Goal: Task Accomplishment & Management: Use online tool/utility

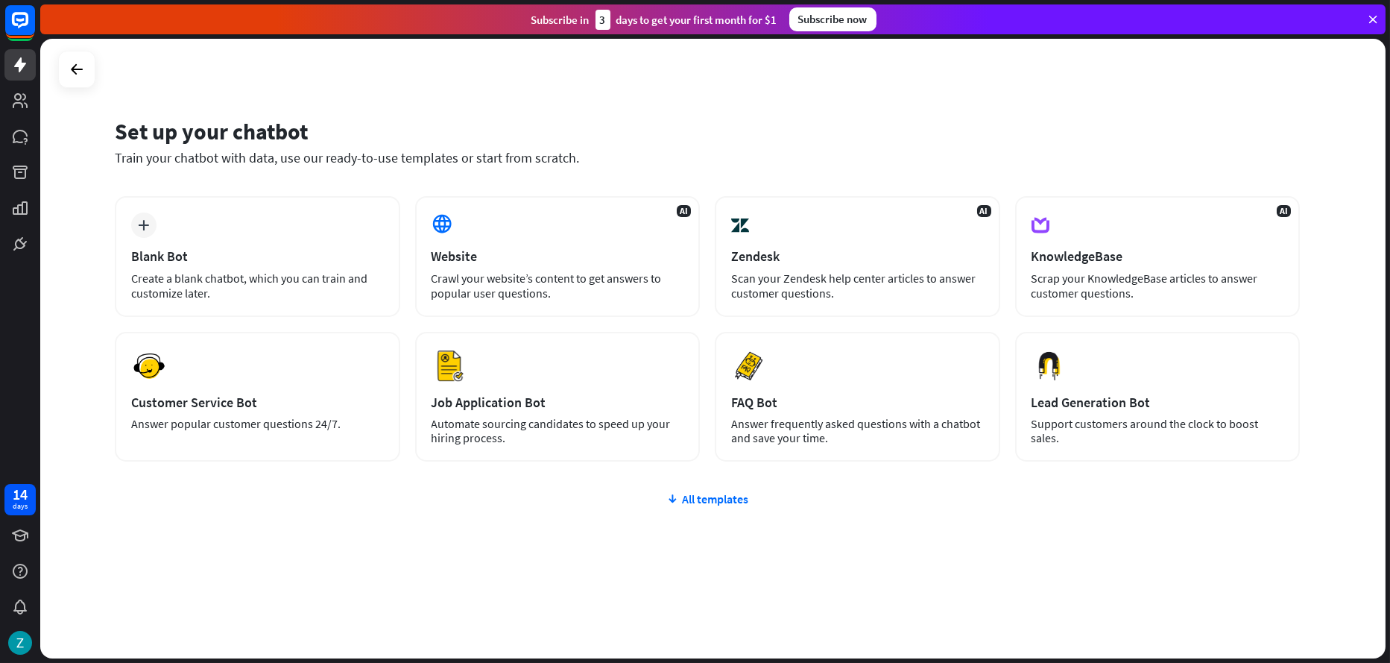
click at [98, 83] on div "Set up your chatbot Train your chatbot with data, use our ready-to-use template…" at bounding box center [712, 348] width 1345 height 619
click at [84, 77] on icon at bounding box center [77, 69] width 18 height 18
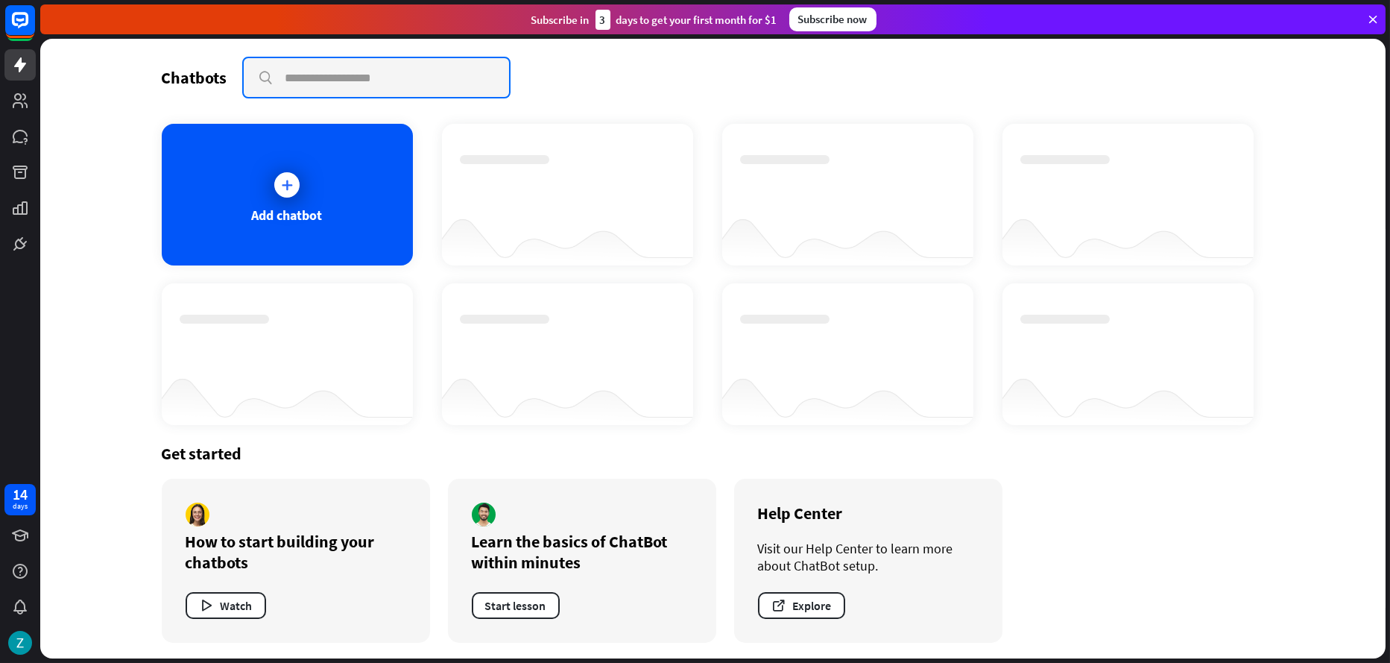
click at [376, 83] on input "text" at bounding box center [376, 77] width 265 height 39
click at [418, 92] on input "*********" at bounding box center [376, 77] width 265 height 39
type input "****"
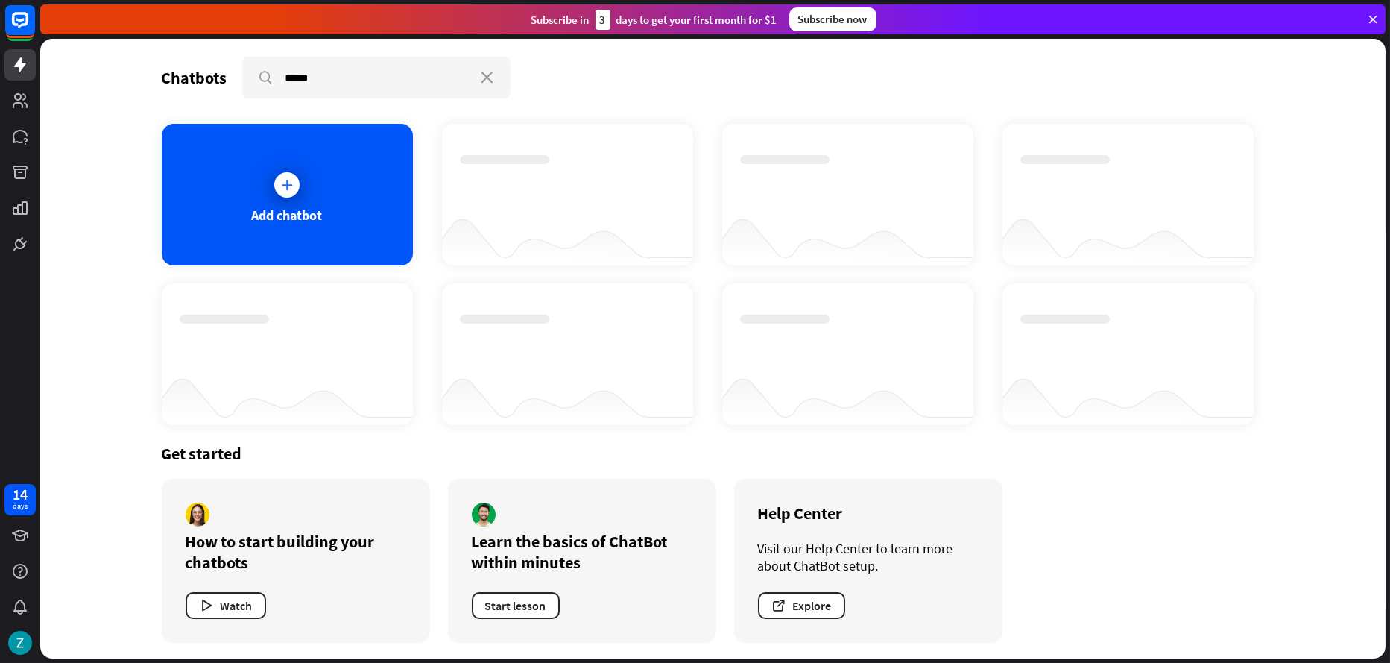
click at [779, 272] on div "Add chatbot" at bounding box center [713, 274] width 1103 height 301
click at [1374, 22] on icon at bounding box center [1372, 19] width 13 height 13
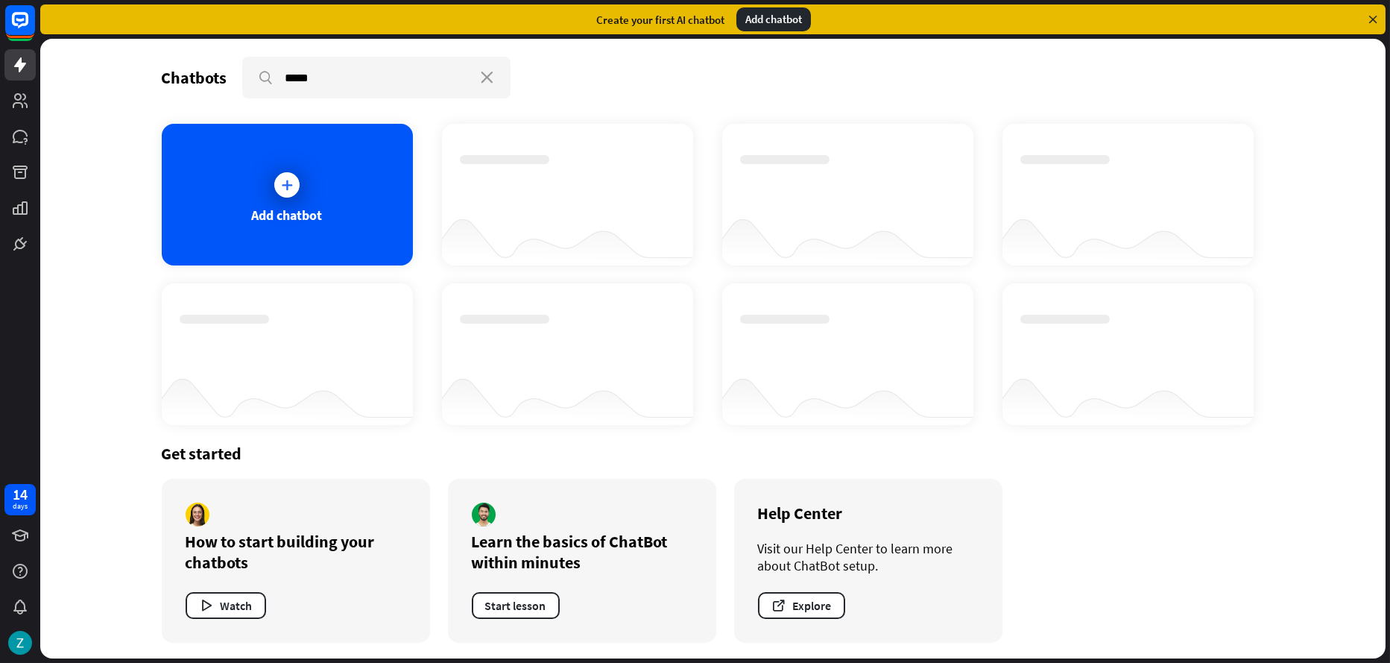
click at [1377, 15] on icon at bounding box center [1372, 19] width 13 height 13
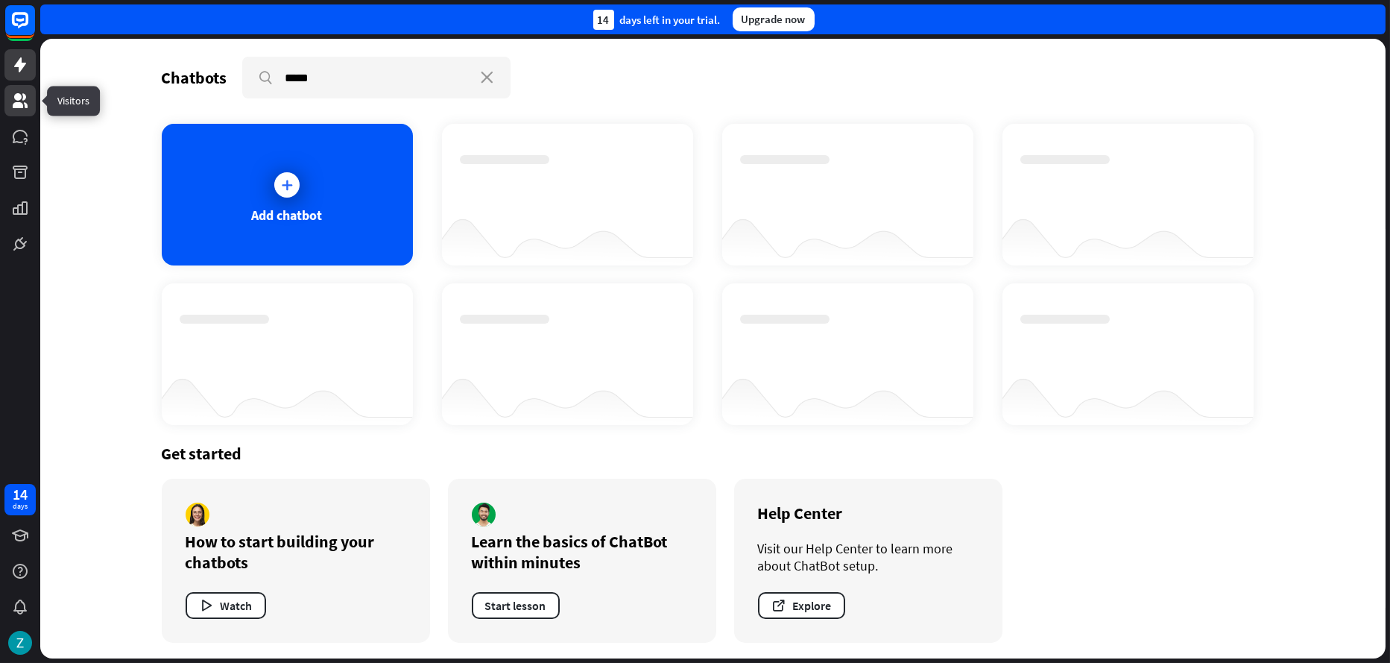
click at [8, 107] on link at bounding box center [19, 100] width 31 height 31
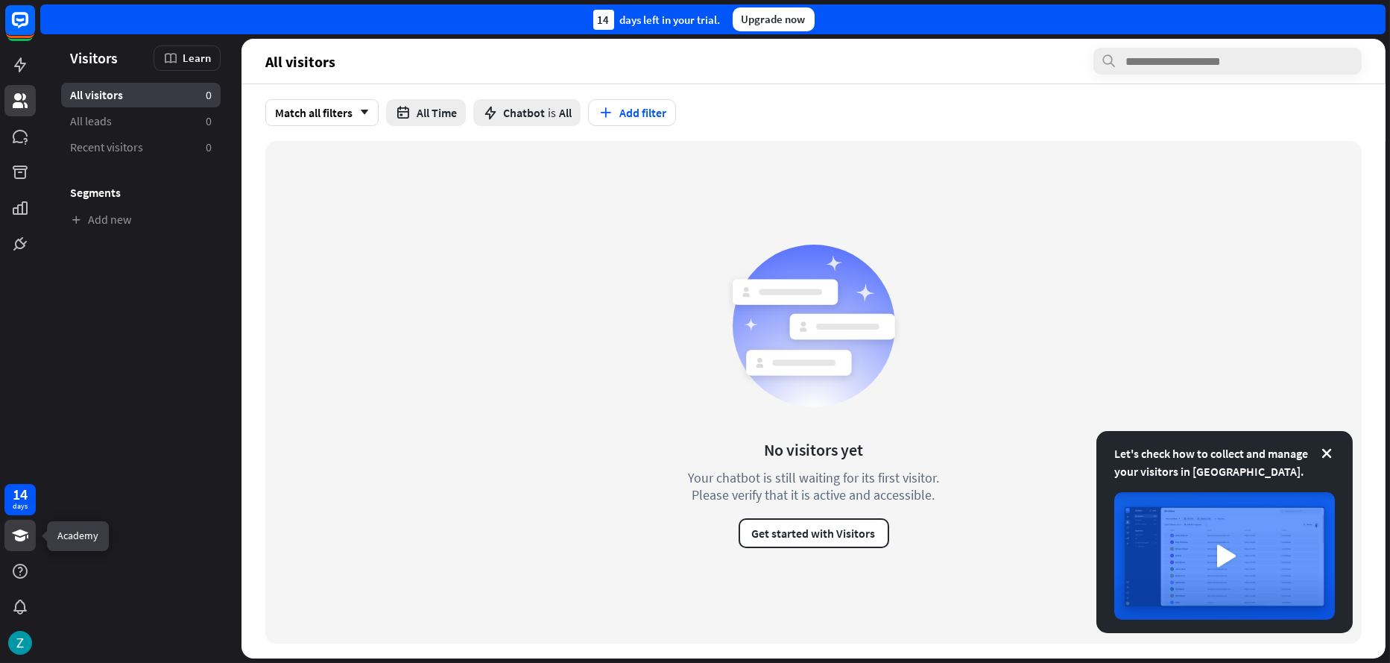
click at [12, 537] on icon at bounding box center [20, 535] width 18 height 18
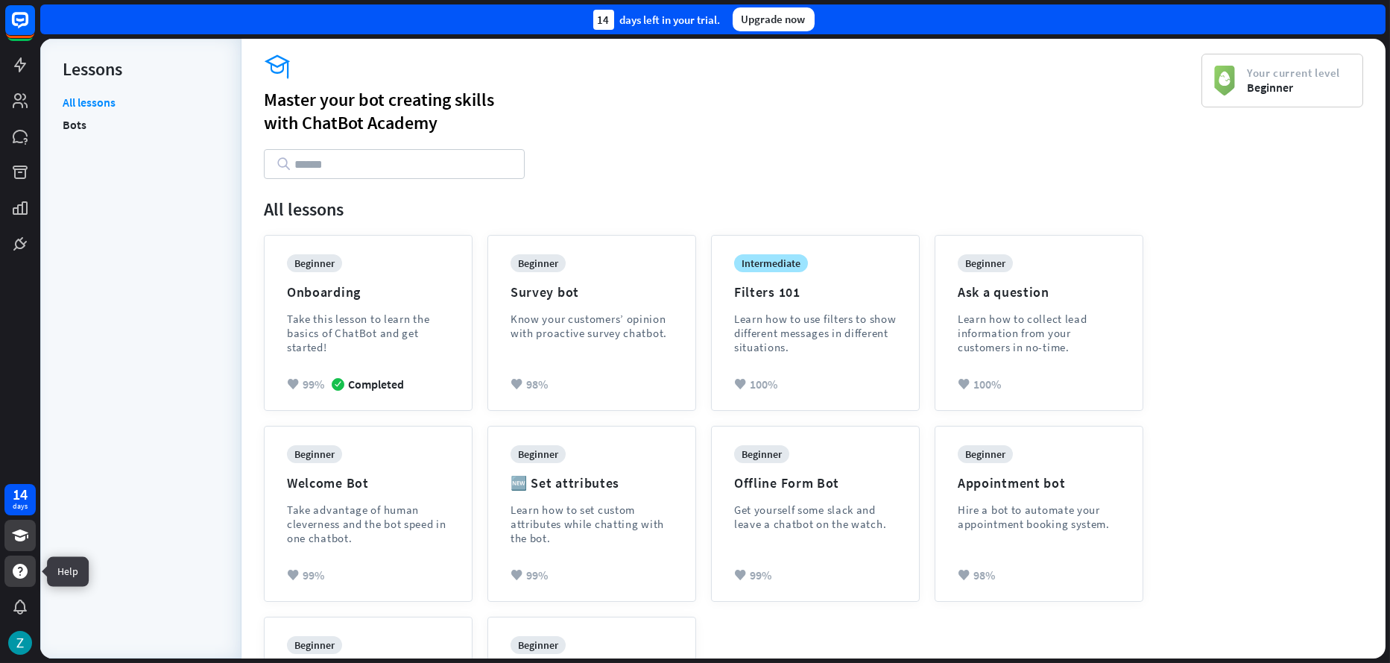
click at [16, 571] on icon at bounding box center [20, 570] width 15 height 15
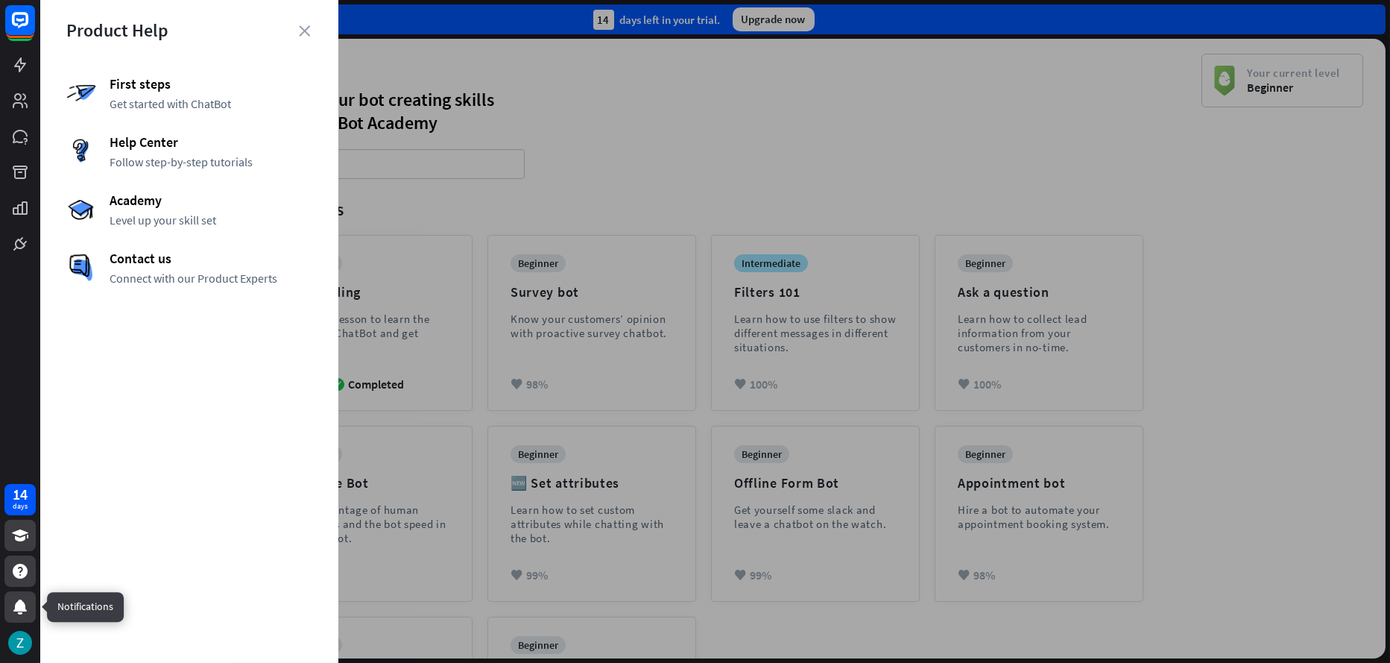
click at [15, 610] on icon at bounding box center [19, 606] width 13 height 15
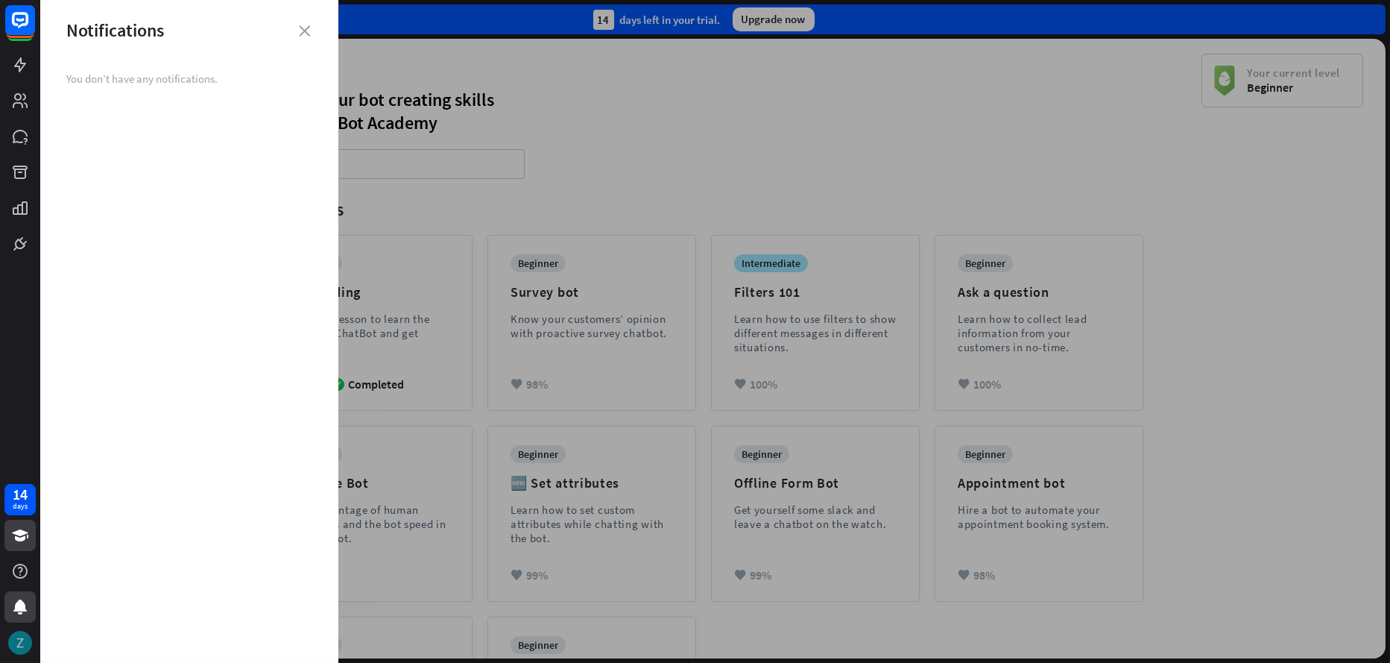
click at [16, 639] on img at bounding box center [20, 642] width 24 height 24
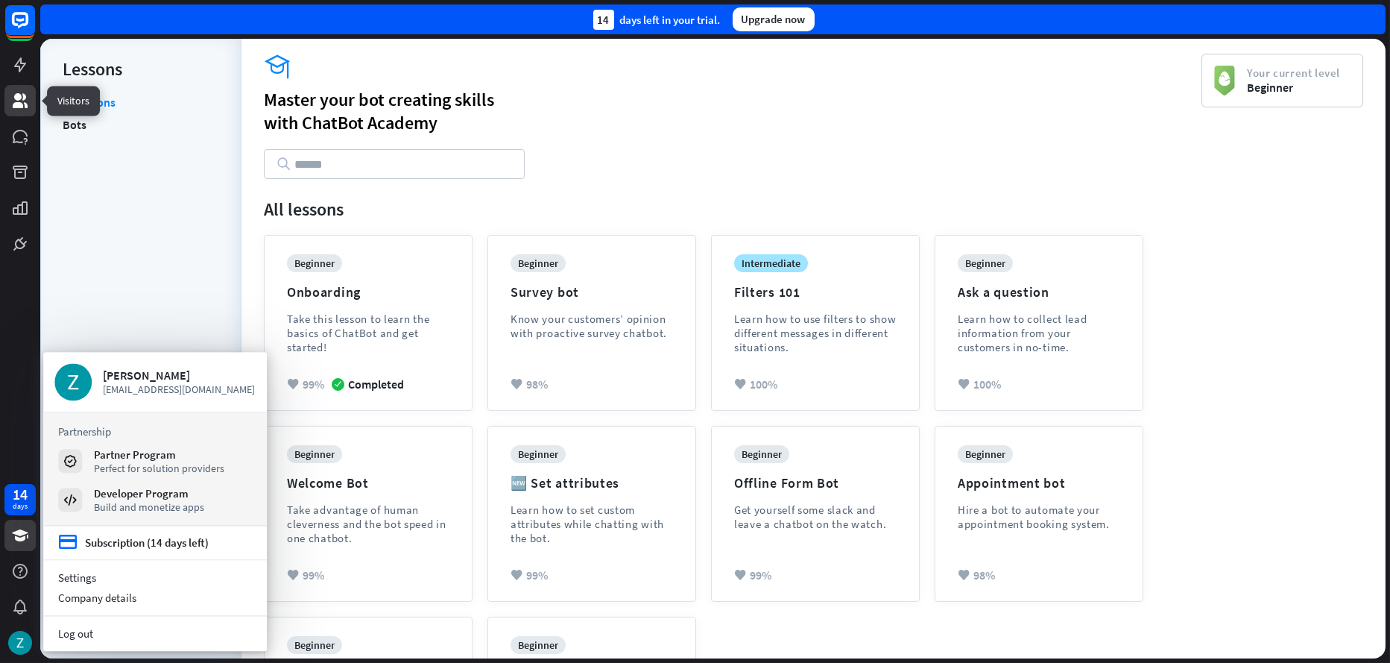
click at [15, 102] on icon at bounding box center [20, 100] width 15 height 15
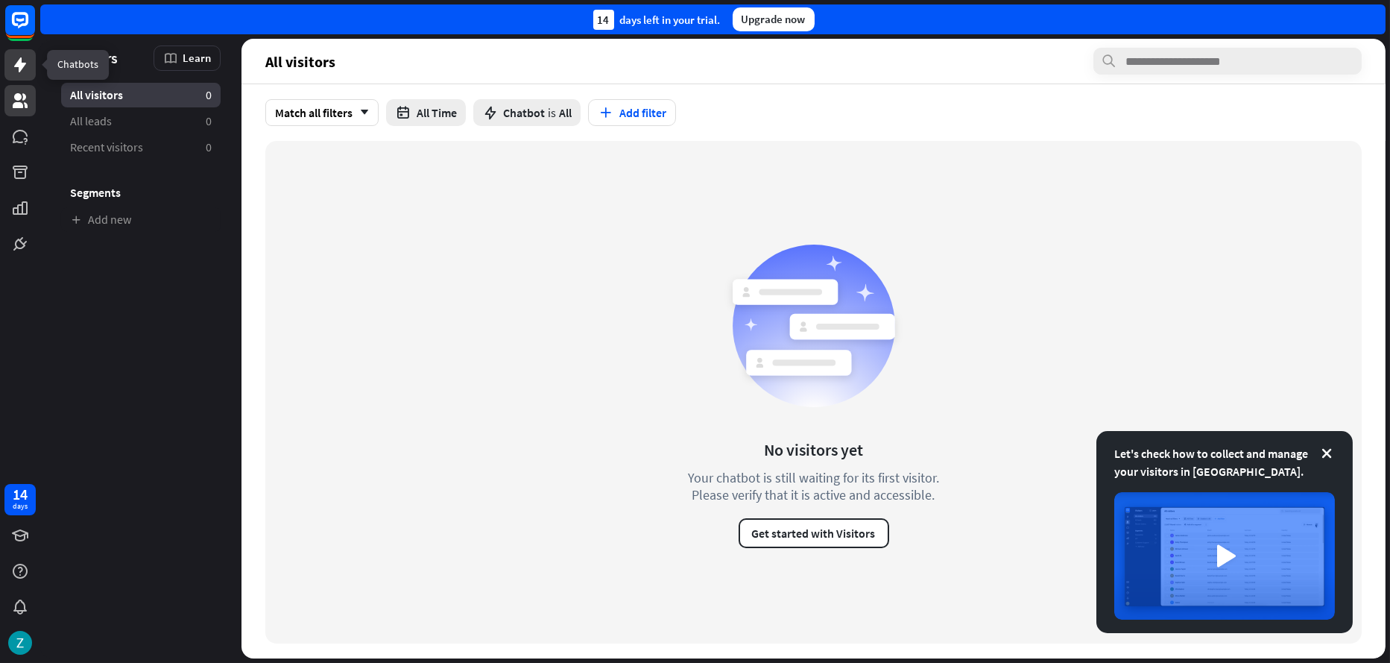
click at [20, 78] on link at bounding box center [19, 64] width 31 height 31
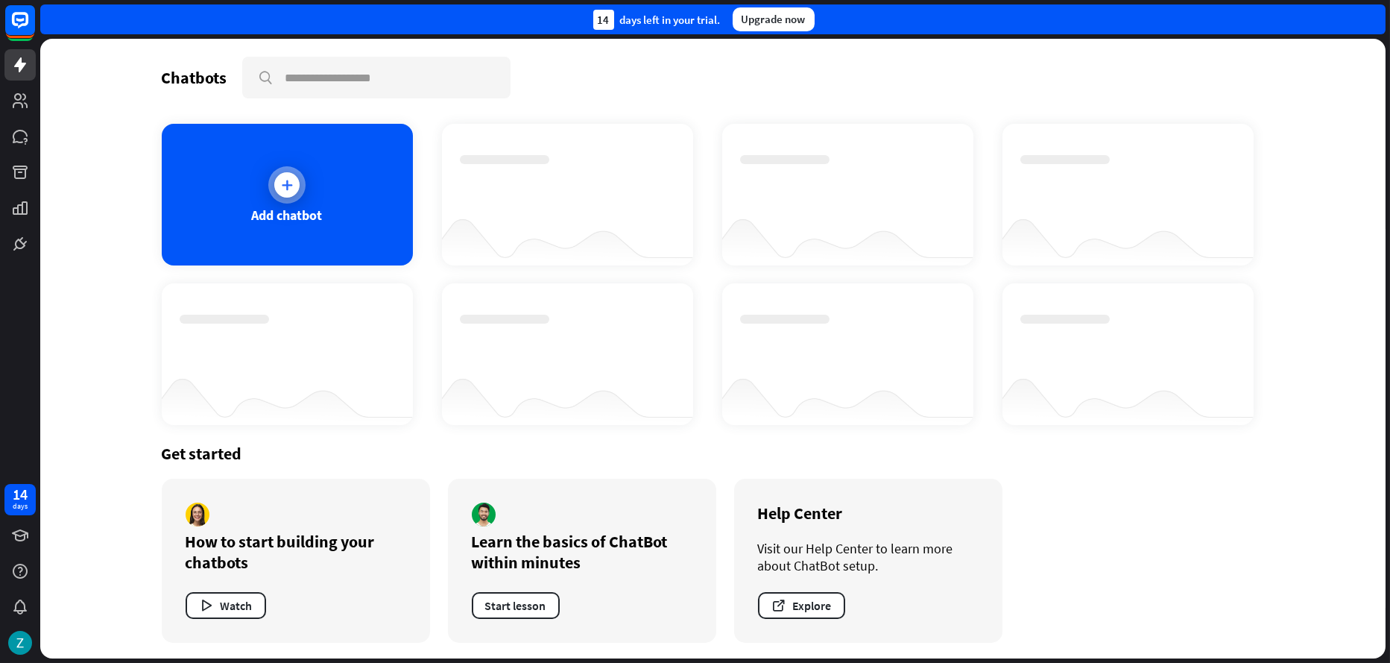
click at [301, 180] on div "Add chatbot" at bounding box center [287, 195] width 251 height 142
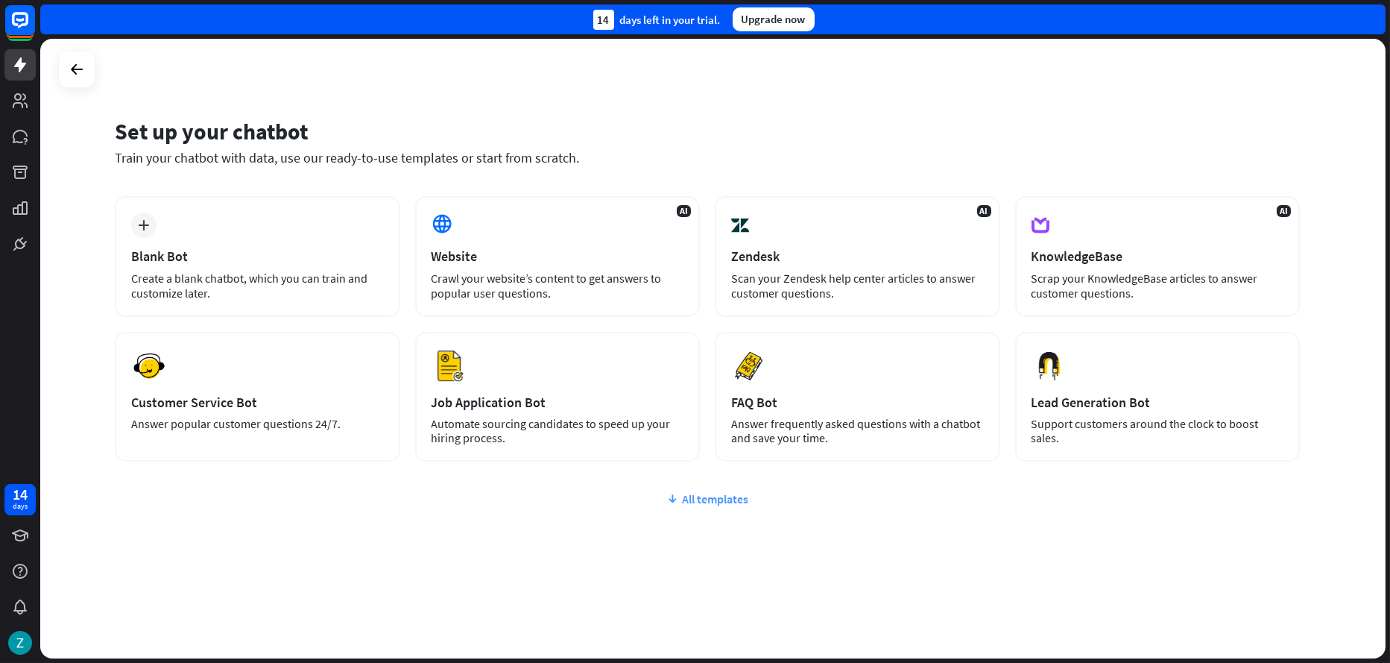
click at [677, 495] on icon at bounding box center [672, 498] width 12 height 15
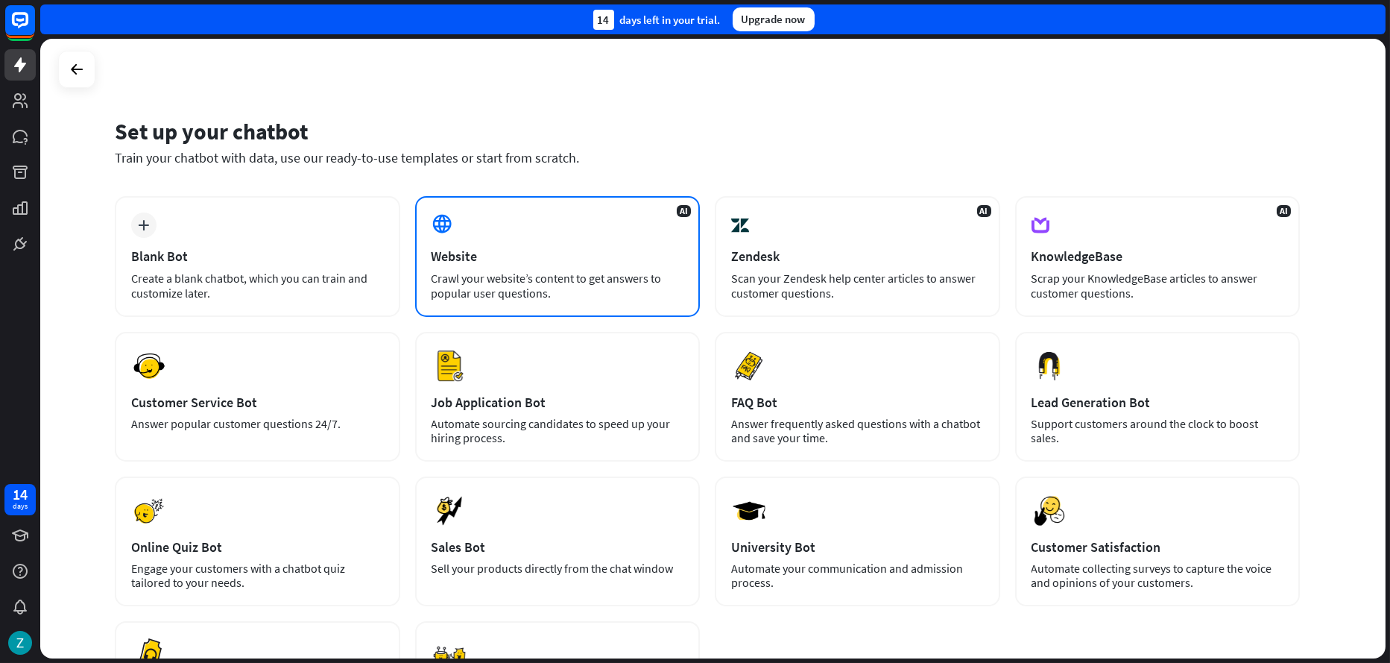
click at [572, 239] on div "AI Website Crawl your website’s content to get answers to popular user question…" at bounding box center [557, 256] width 285 height 121
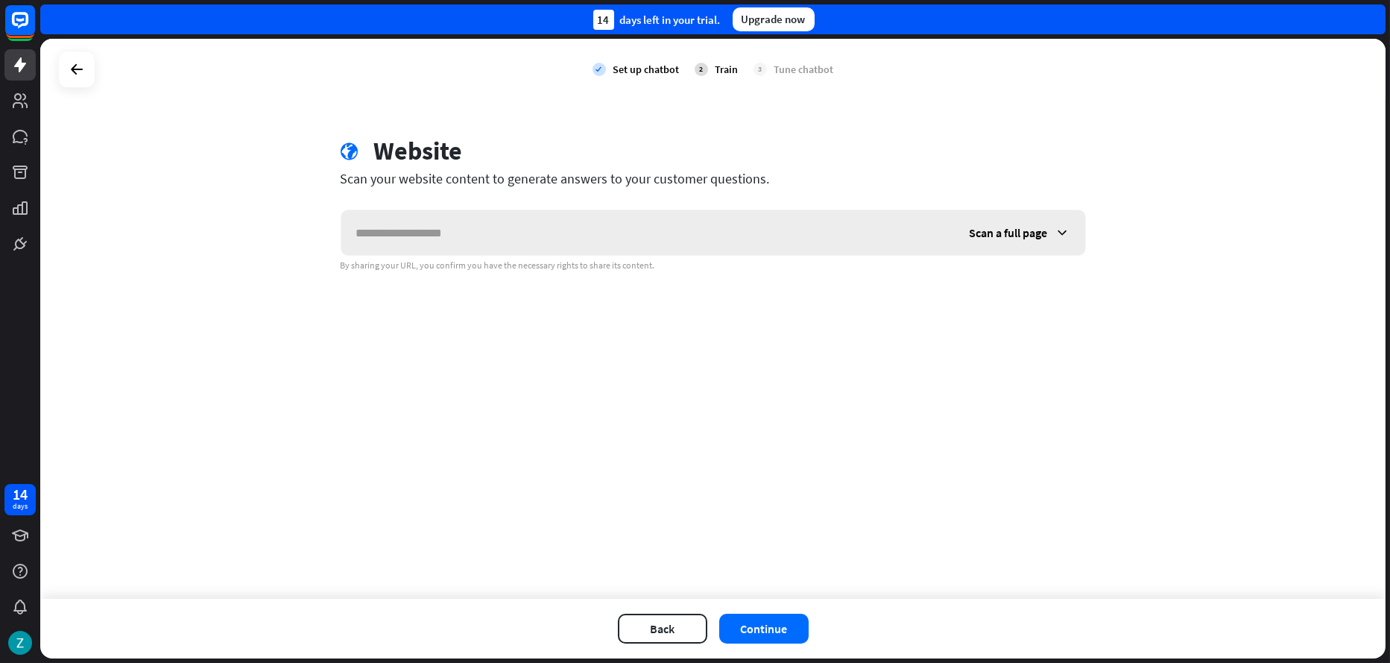
click at [977, 236] on span "Scan a full page" at bounding box center [1009, 232] width 78 height 15
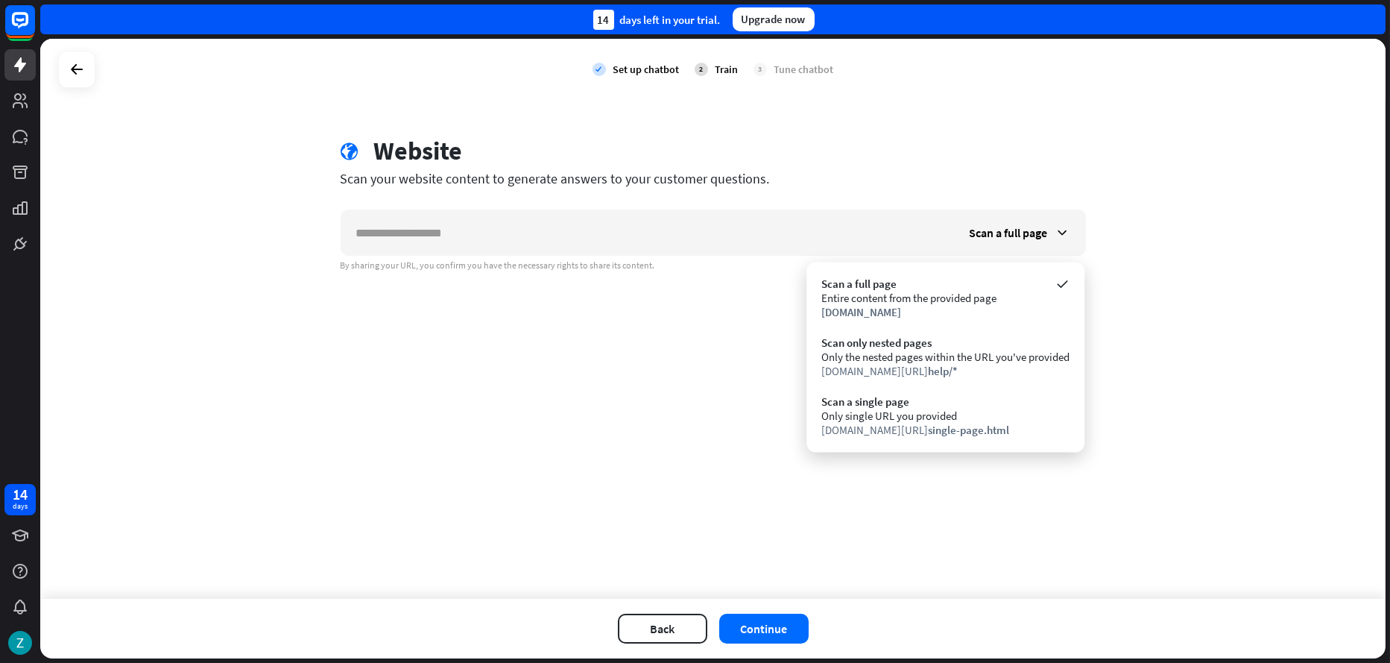
click at [642, 306] on div "check Set up chatbot 2 Train 3 Tune chatbot globe Website Scan your website con…" at bounding box center [712, 319] width 1345 height 560
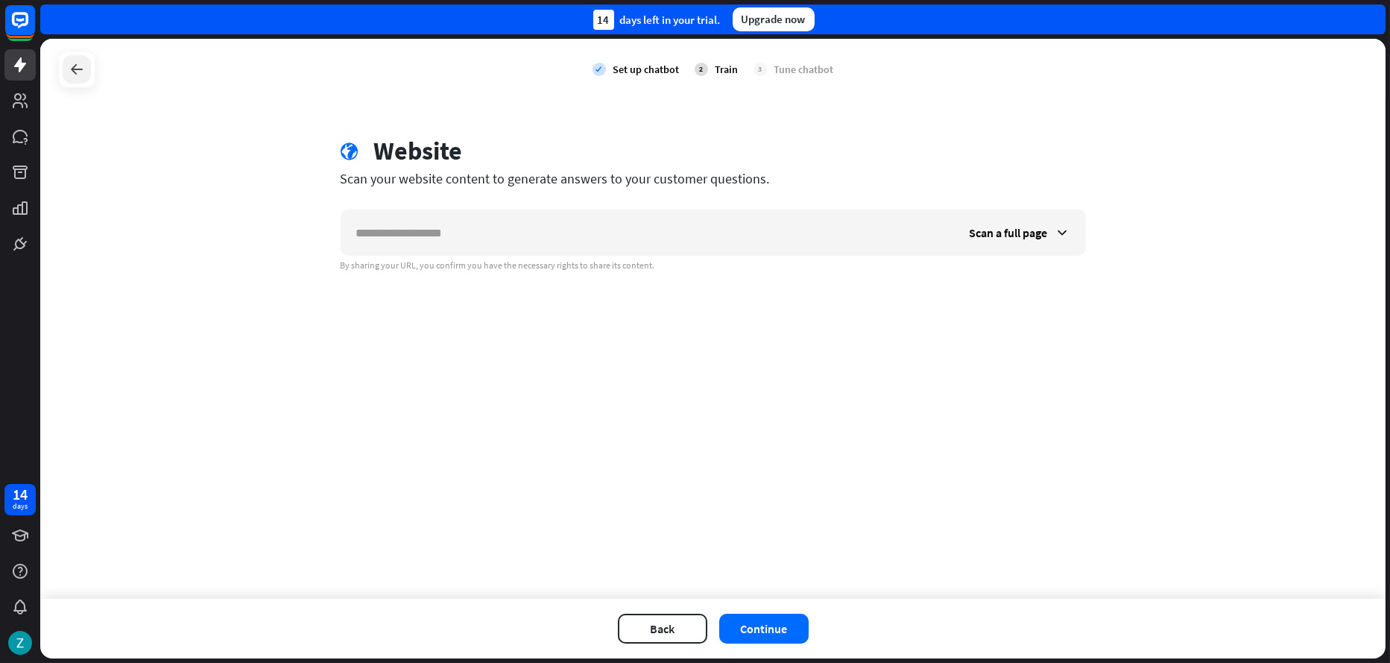
click at [72, 72] on icon at bounding box center [77, 69] width 18 height 18
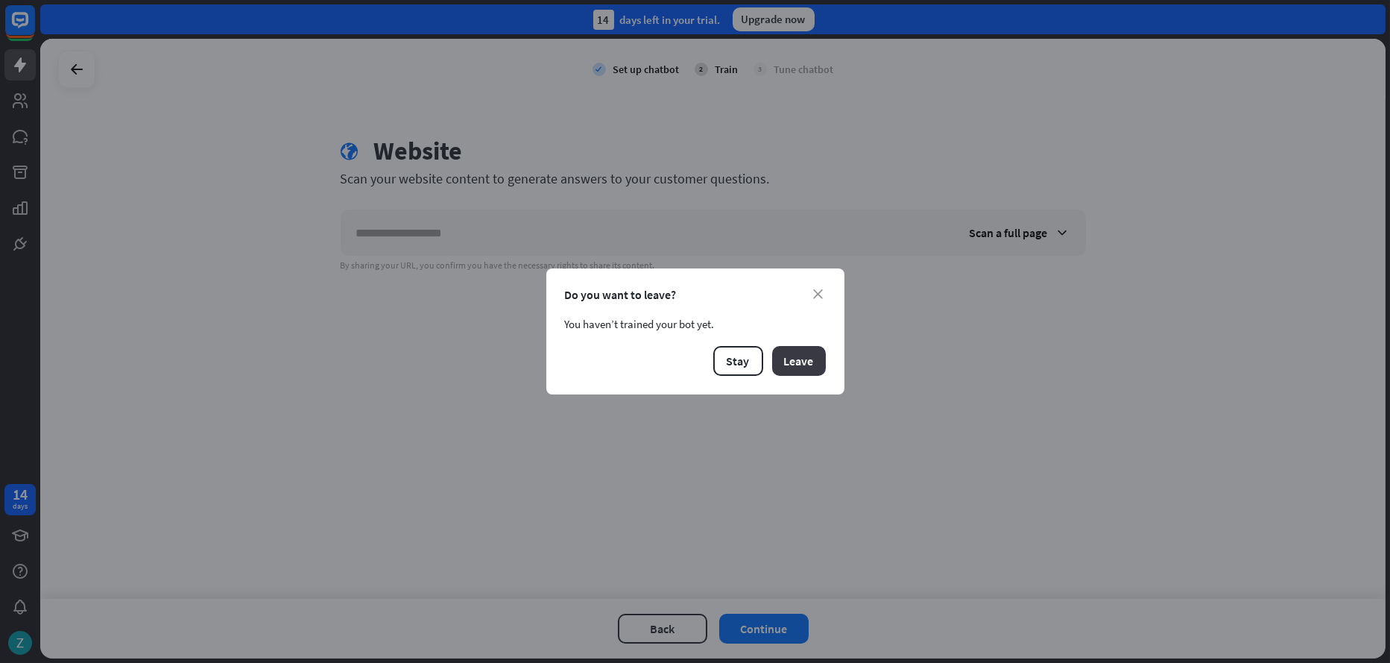
click at [806, 364] on button "Leave" at bounding box center [799, 361] width 54 height 30
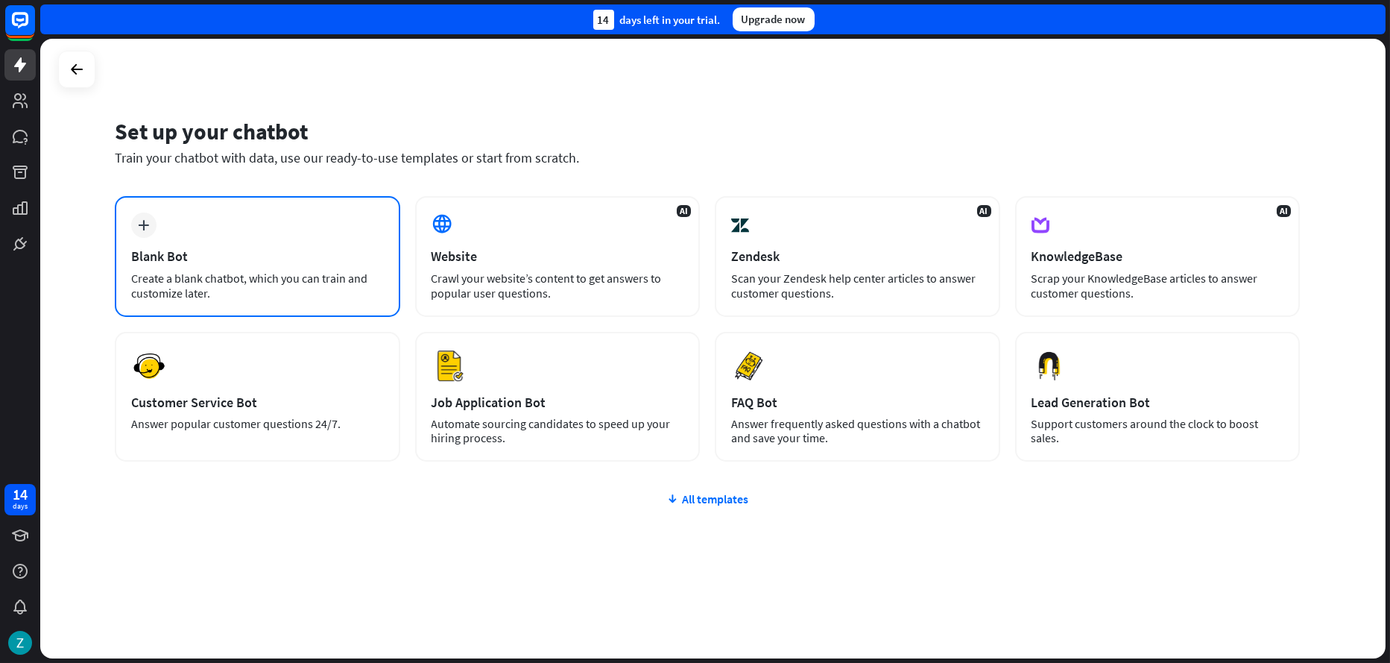
click at [285, 230] on div "plus Blank Bot Create a blank chatbot, which you can train and customize later." at bounding box center [257, 256] width 285 height 121
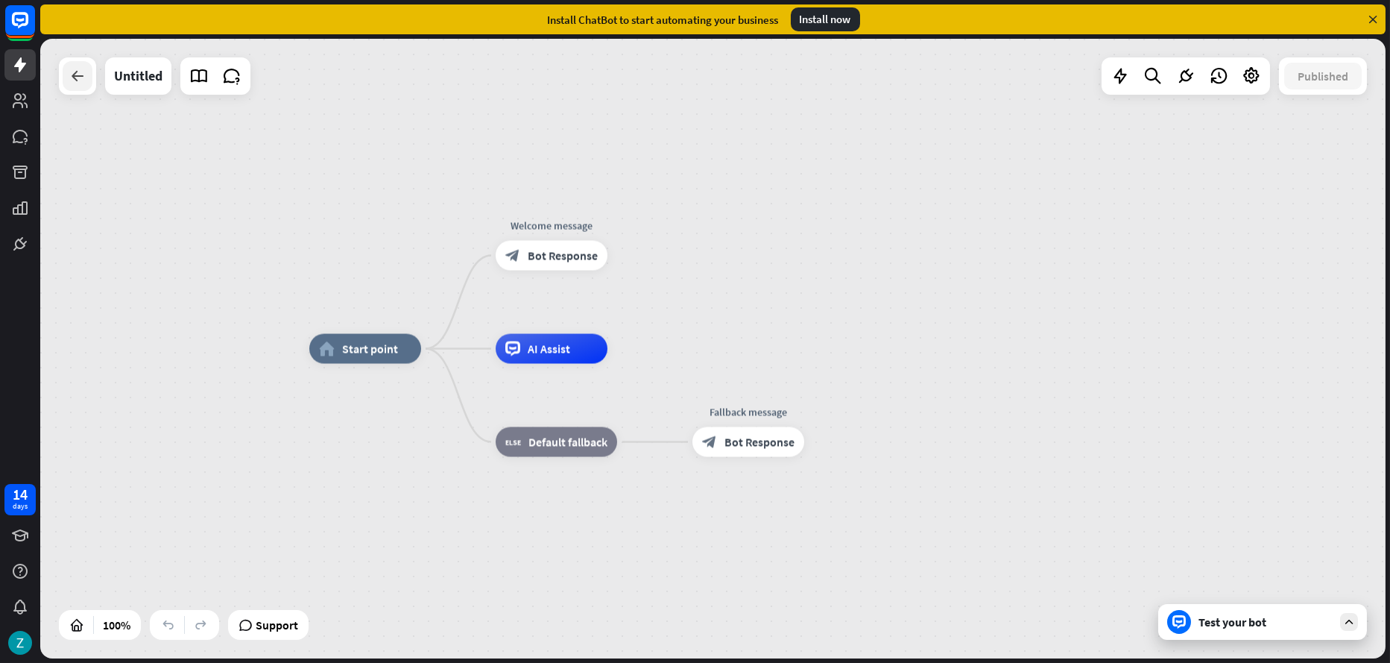
click at [77, 80] on icon at bounding box center [78, 76] width 18 height 18
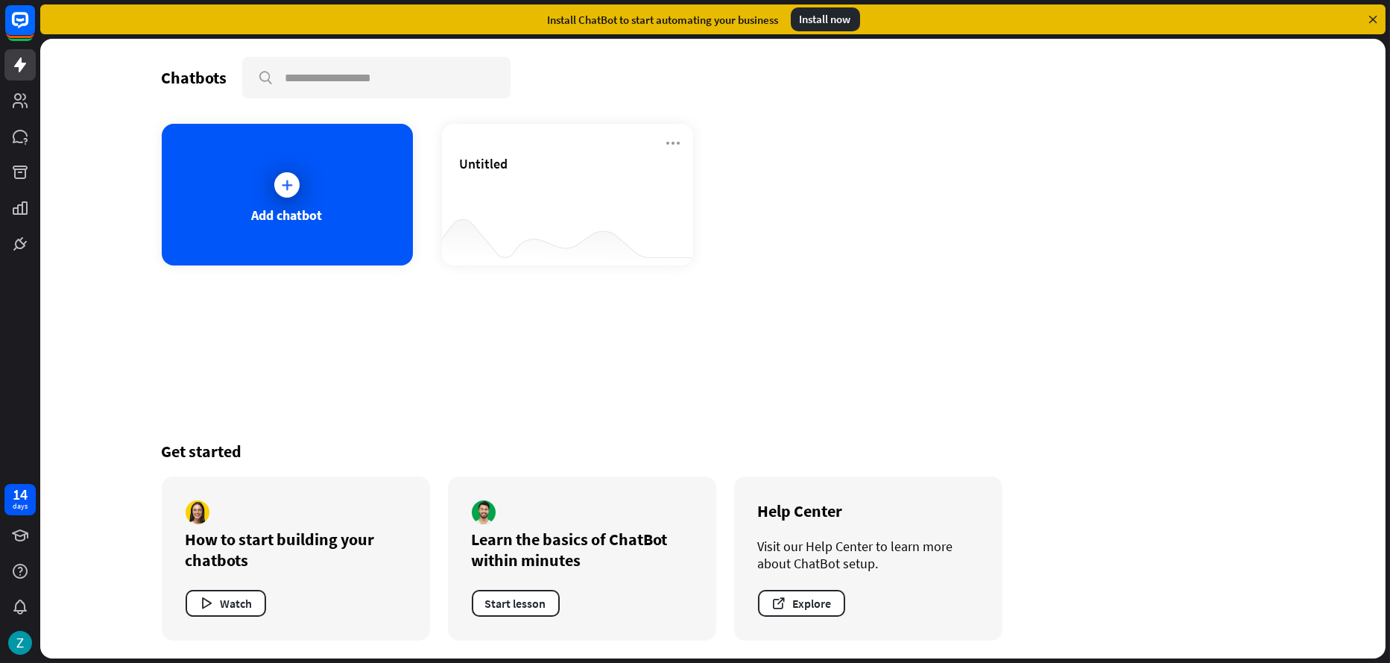
click at [2, 70] on div at bounding box center [20, 129] width 40 height 259
click at [7, 107] on link at bounding box center [19, 100] width 31 height 31
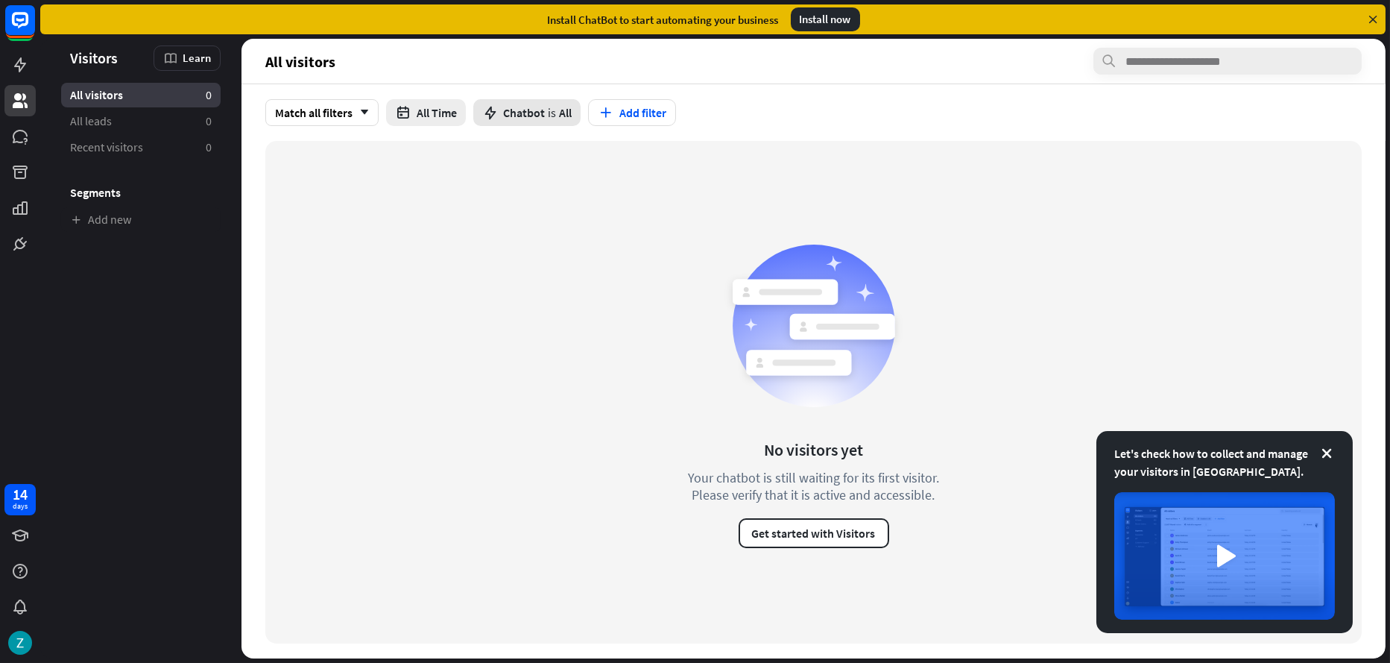
click at [523, 107] on span "Chatbot" at bounding box center [524, 112] width 42 height 15
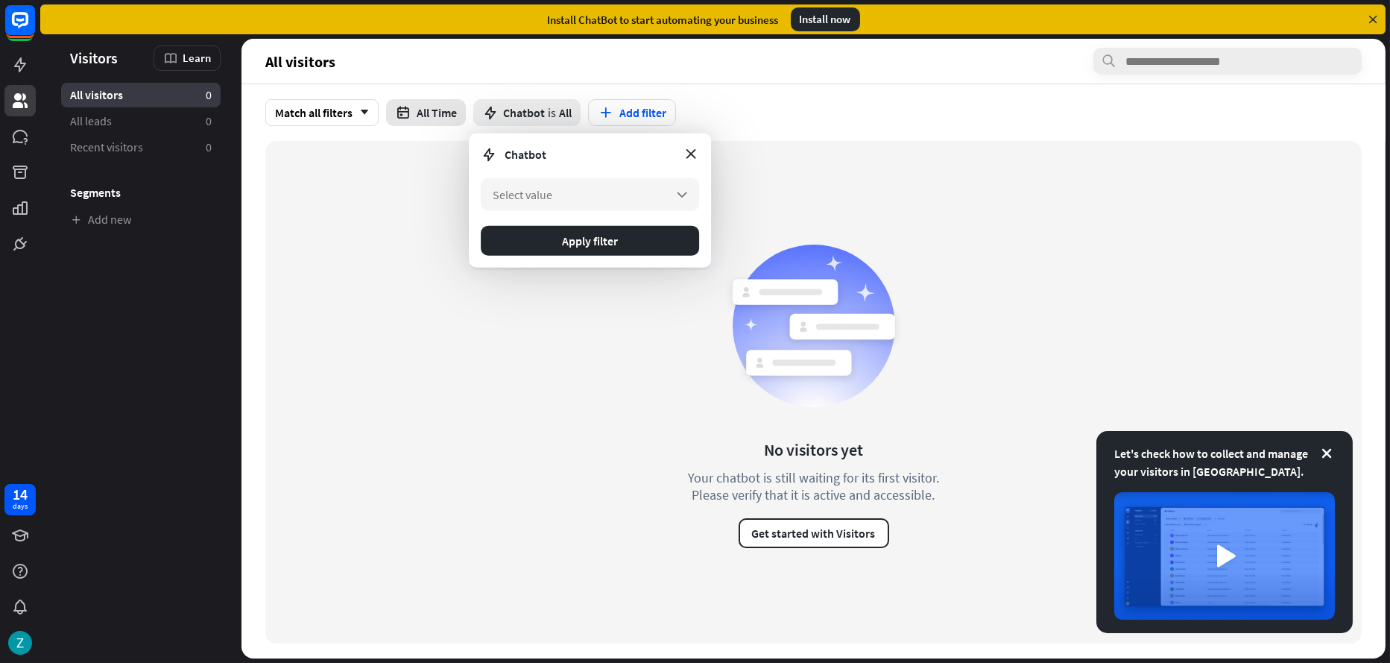
click at [399, 118] on icon "button" at bounding box center [403, 113] width 16 height 16
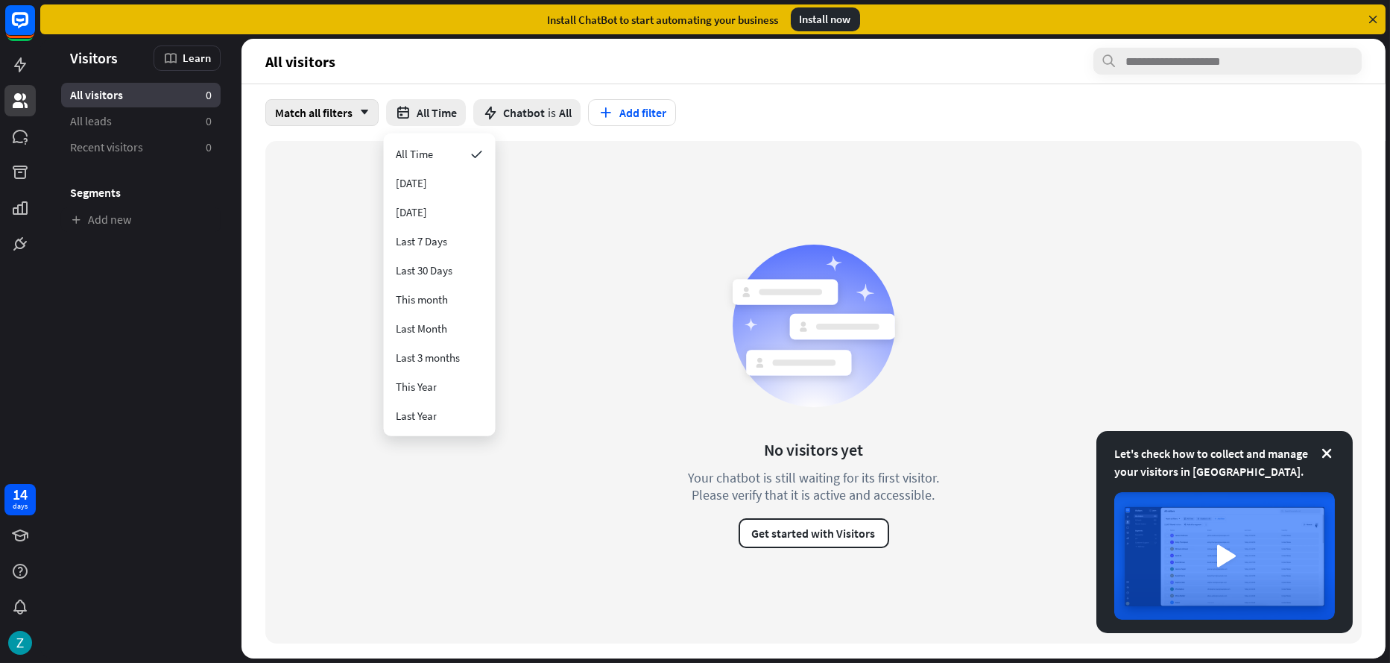
click at [349, 110] on div "Match all filters arrow_down" at bounding box center [321, 112] width 113 height 27
